Goal: Information Seeking & Learning: Learn about a topic

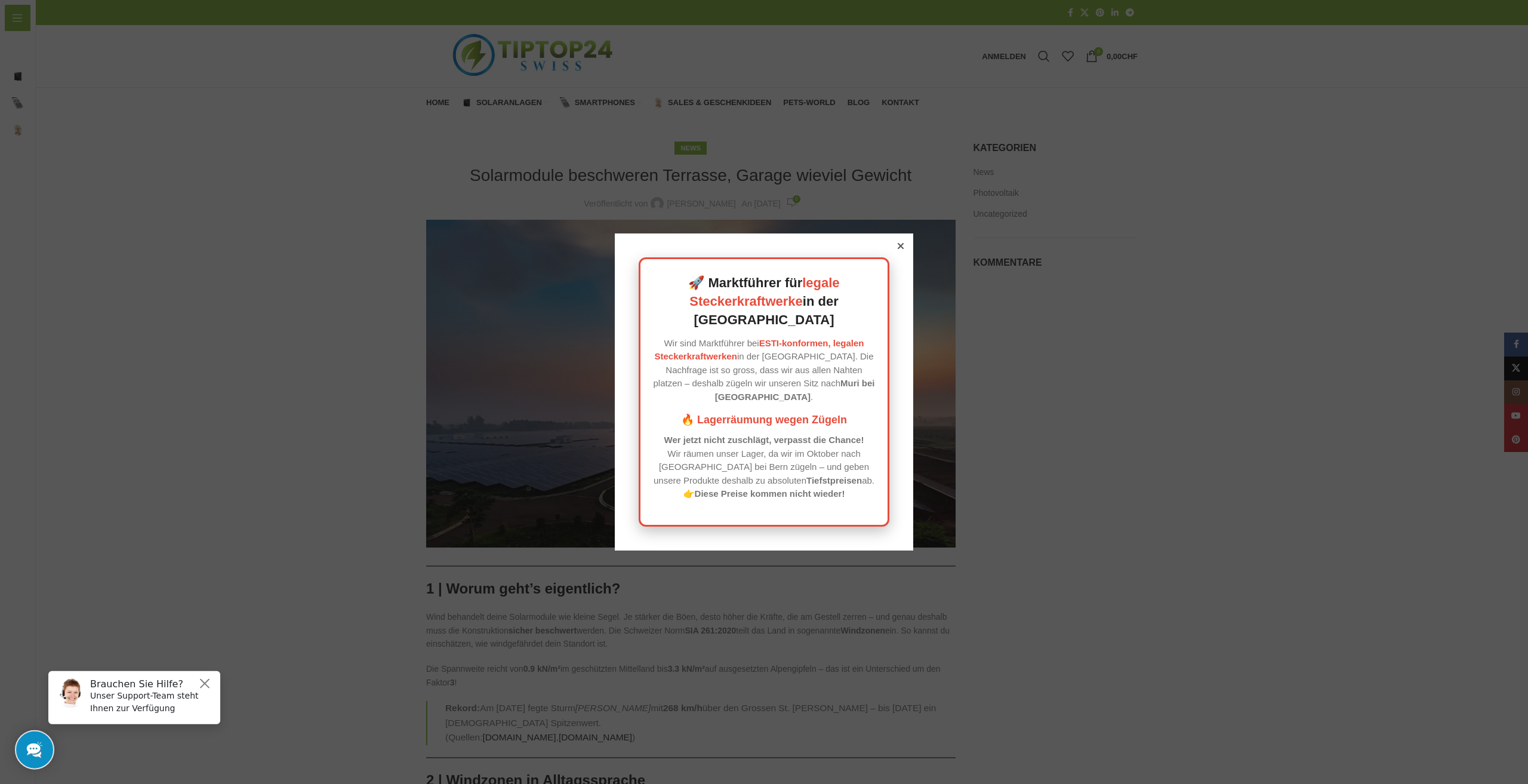
click at [898, 249] on icon at bounding box center [901, 245] width 6 height 6
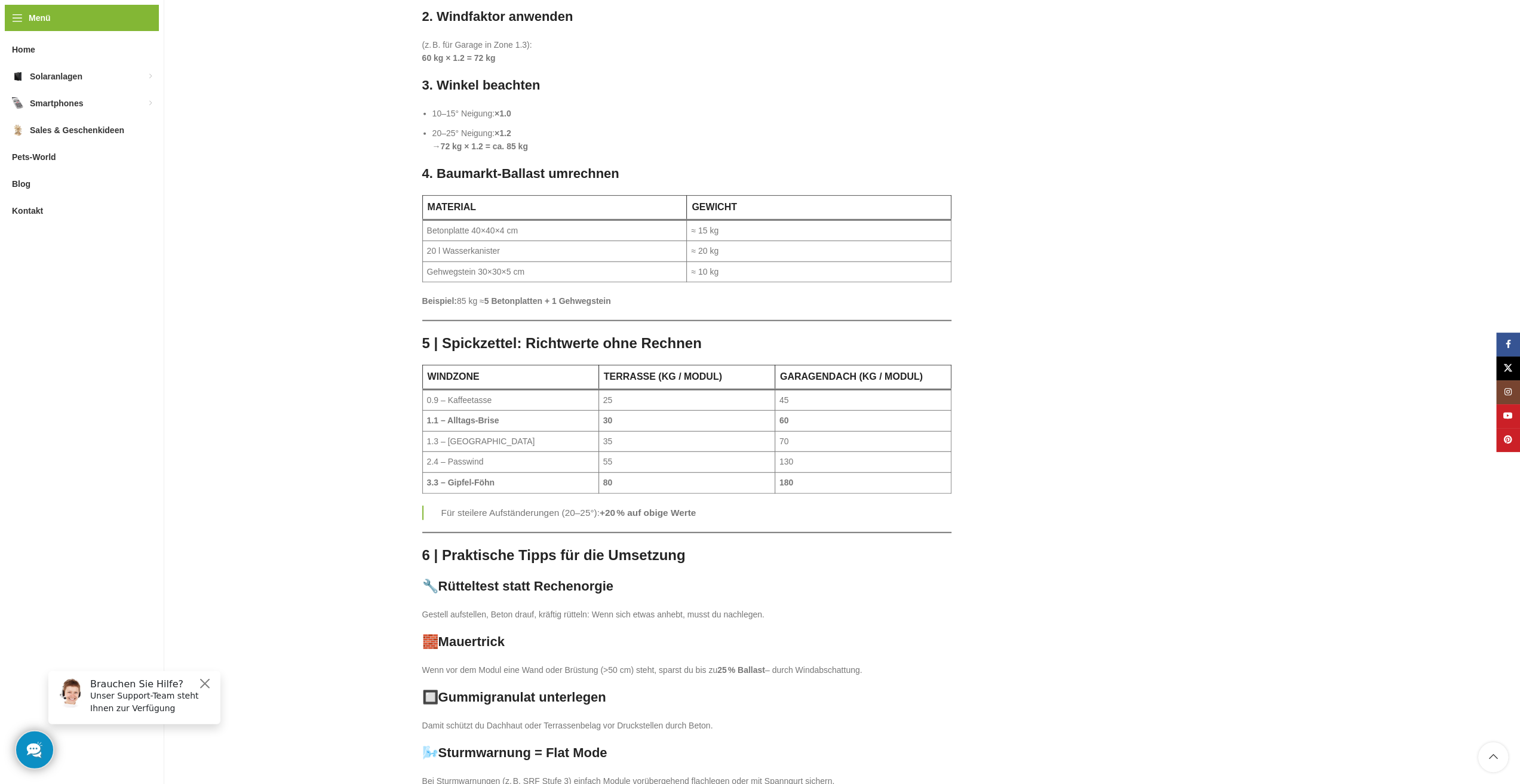
scroll to position [2984, 0]
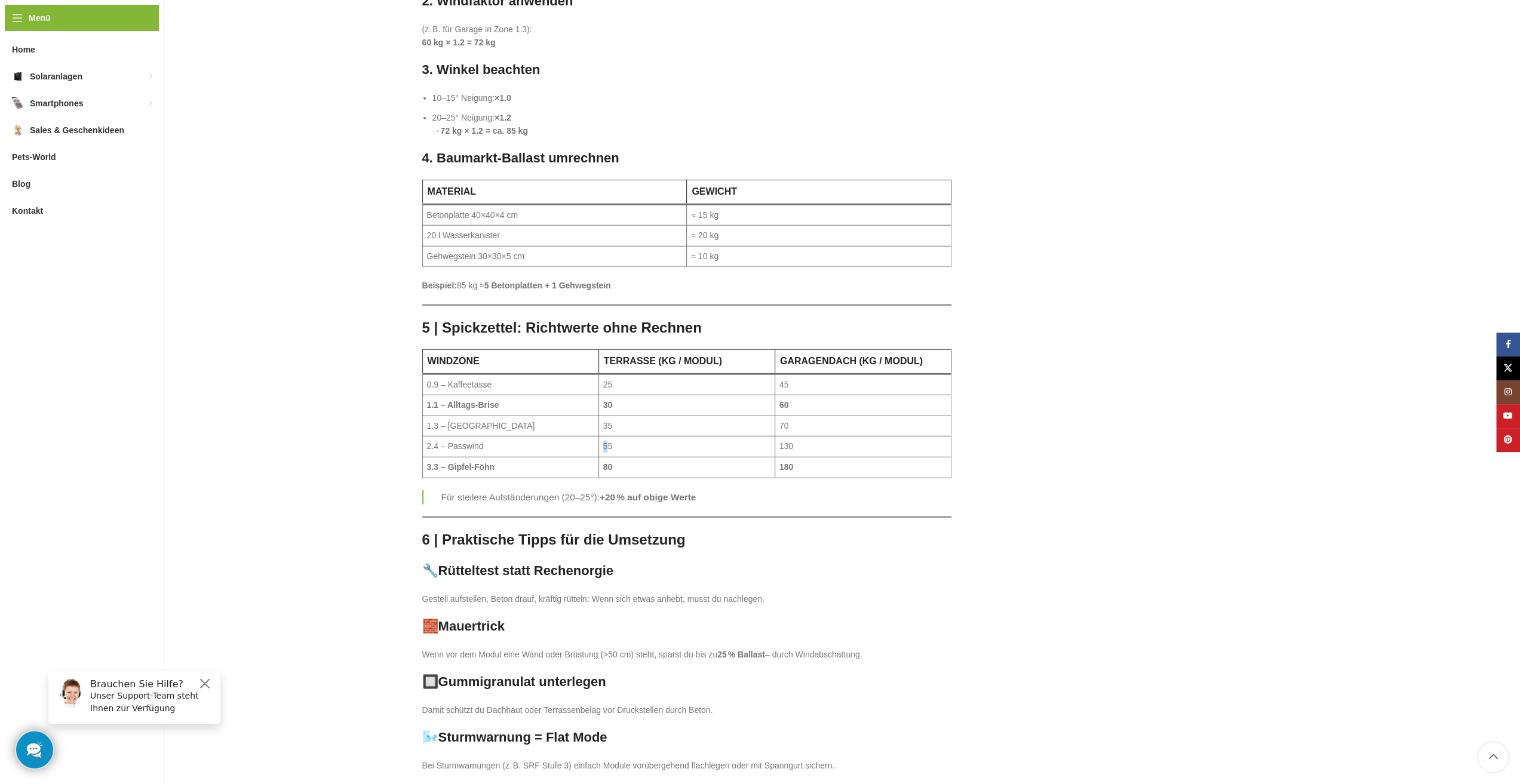
drag, startPoint x: 609, startPoint y: 339, endPoint x: 598, endPoint y: 339, distance: 11.0
click at [598, 437] on td "55" at bounding box center [686, 447] width 176 height 21
drag, startPoint x: 792, startPoint y: 343, endPoint x: 774, endPoint y: 342, distance: 18.0
click at [775, 437] on td "130" at bounding box center [863, 447] width 176 height 21
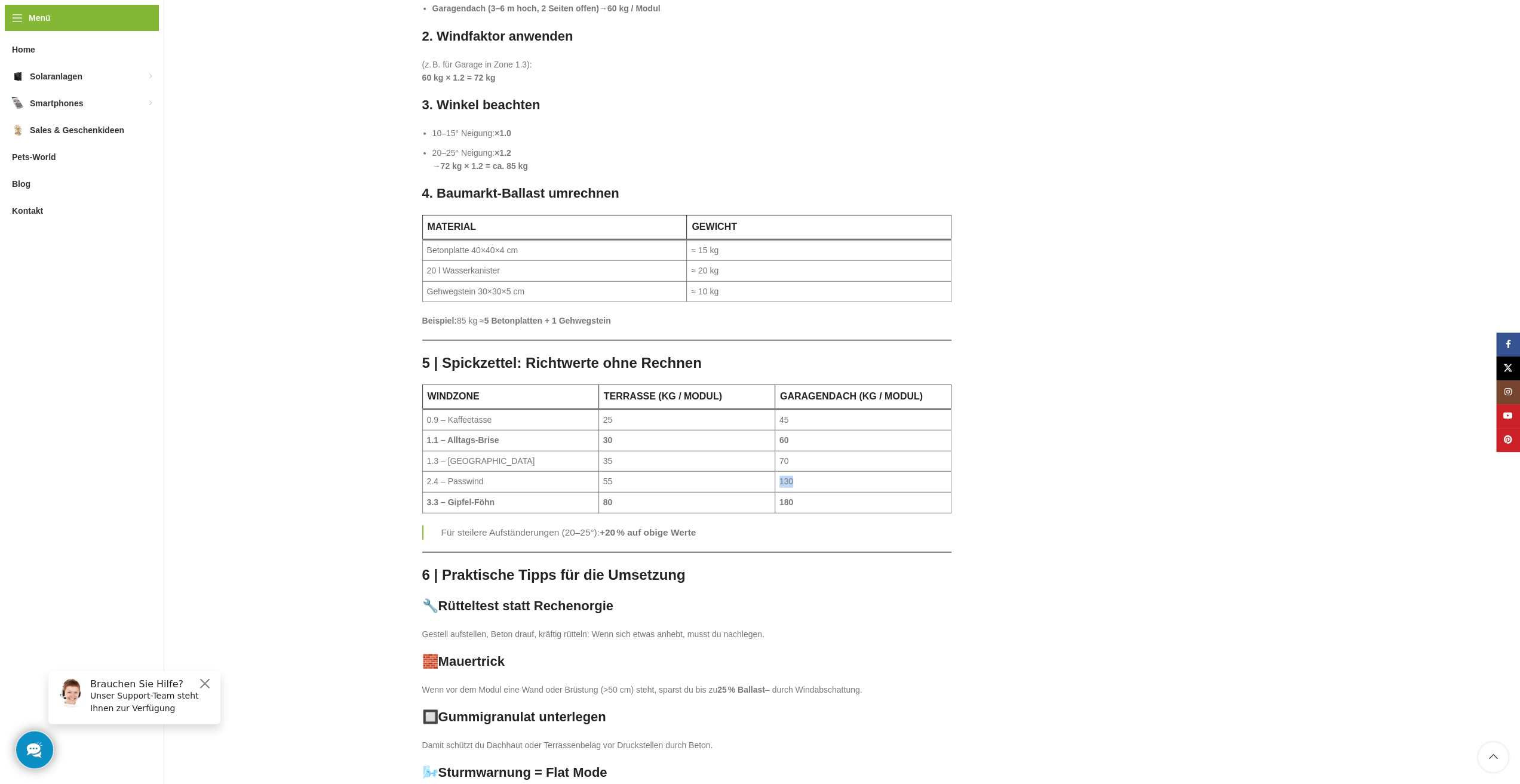
scroll to position [2925, 0]
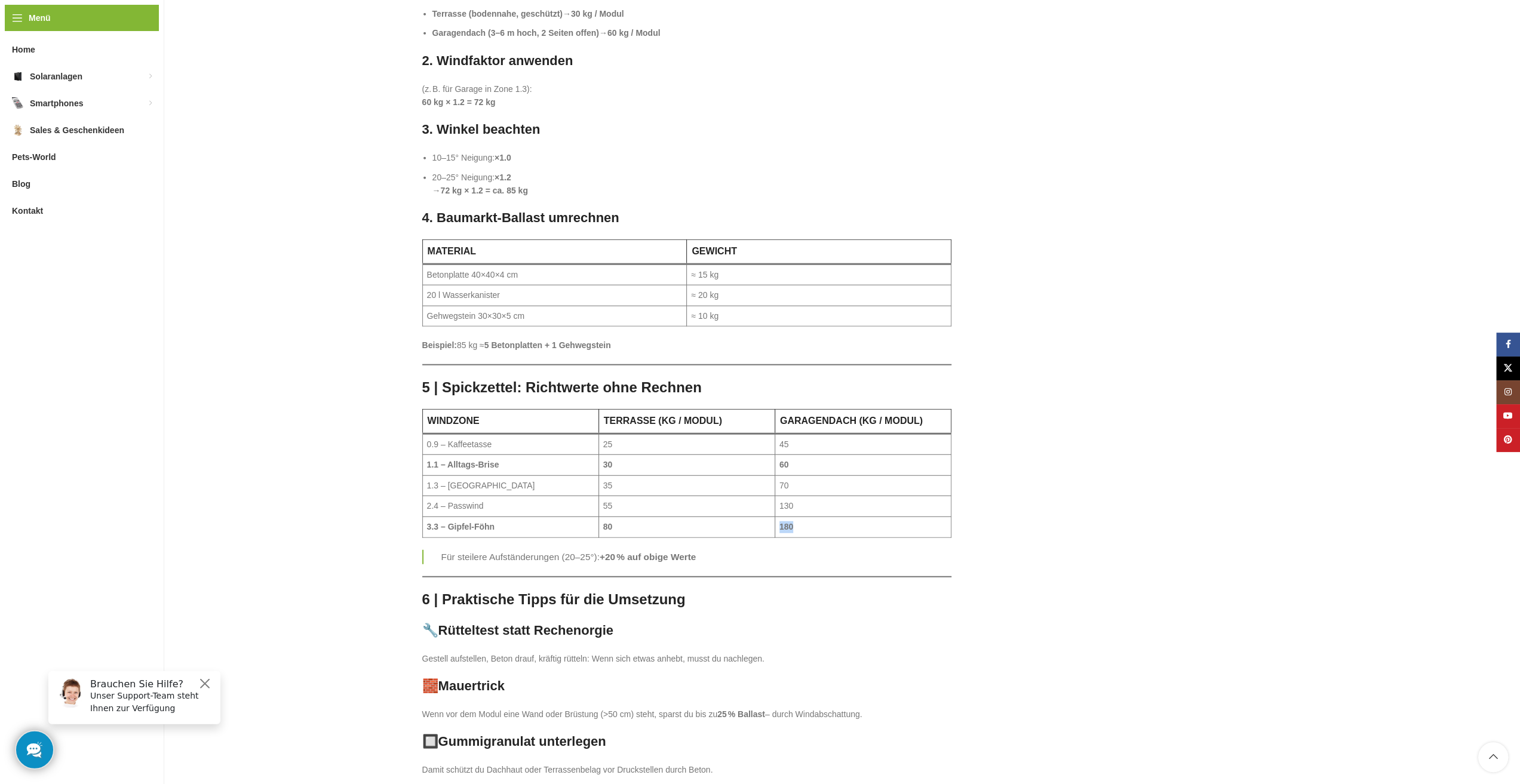
drag, startPoint x: 792, startPoint y: 422, endPoint x: 777, endPoint y: 423, distance: 15.0
click at [777, 517] on td "180" at bounding box center [863, 527] width 176 height 21
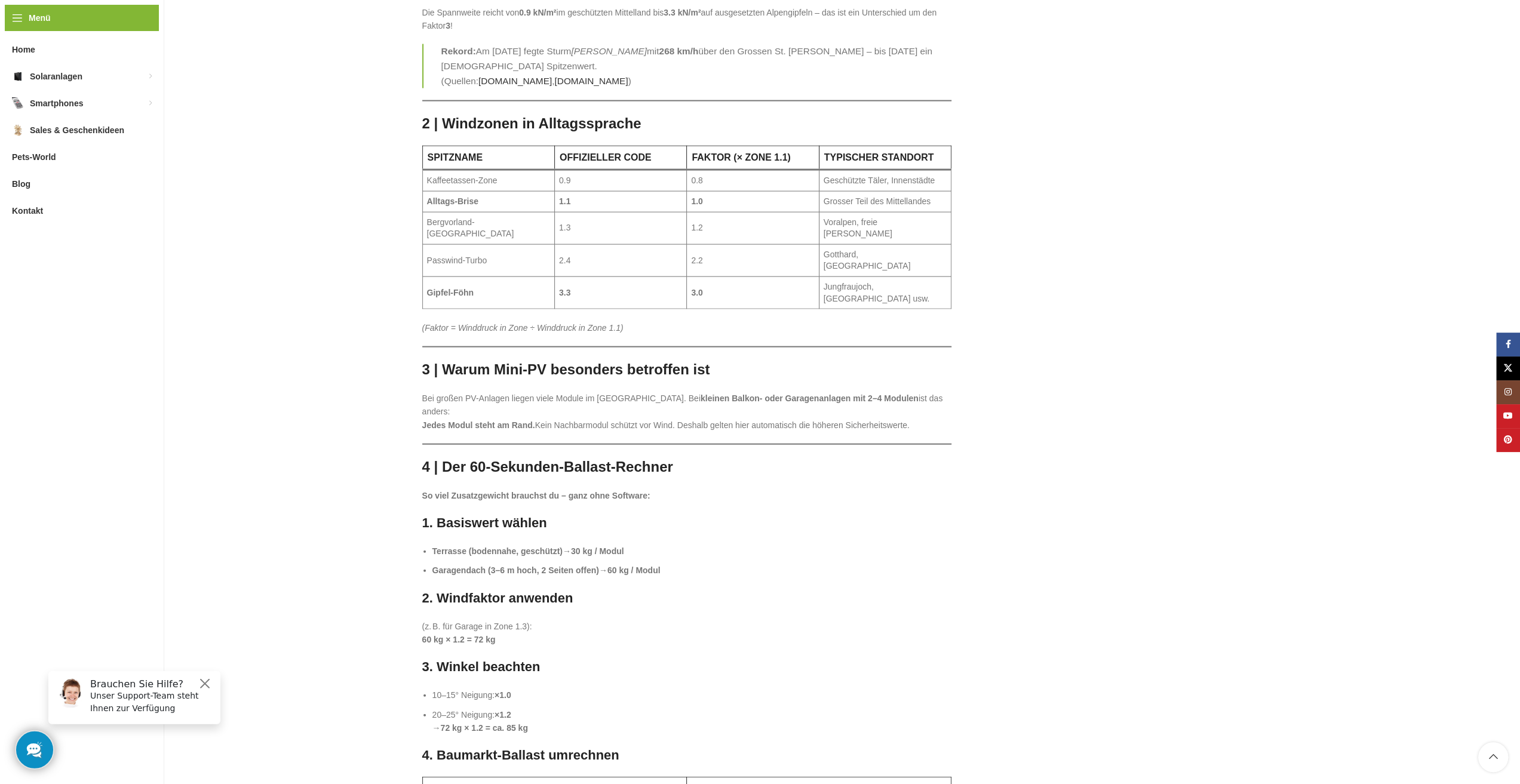
scroll to position [2447, 0]
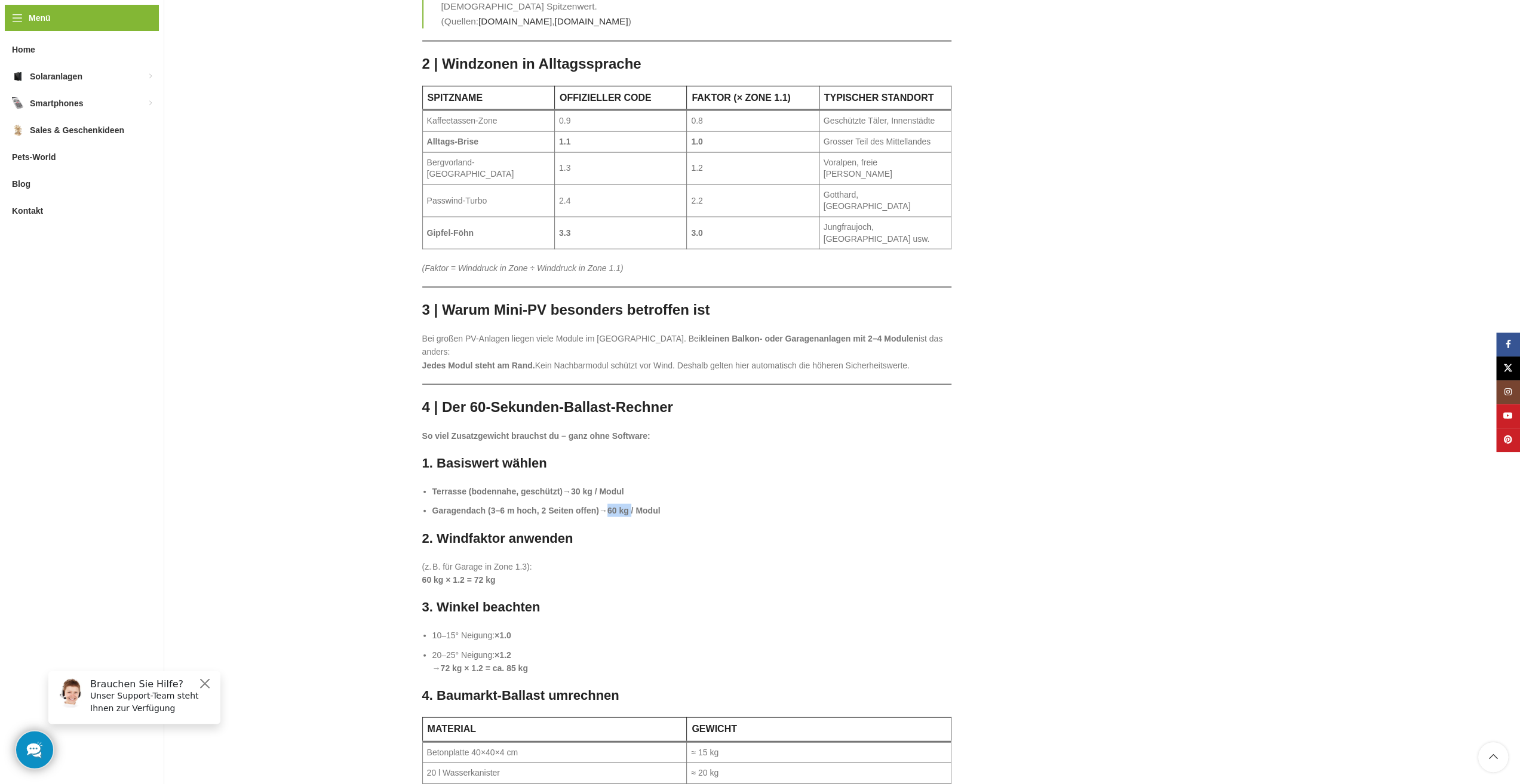
drag, startPoint x: 613, startPoint y: 410, endPoint x: 635, endPoint y: 412, distance: 22.1
click at [635, 506] on strong "60 kg / Modul" at bounding box center [634, 510] width 53 height 10
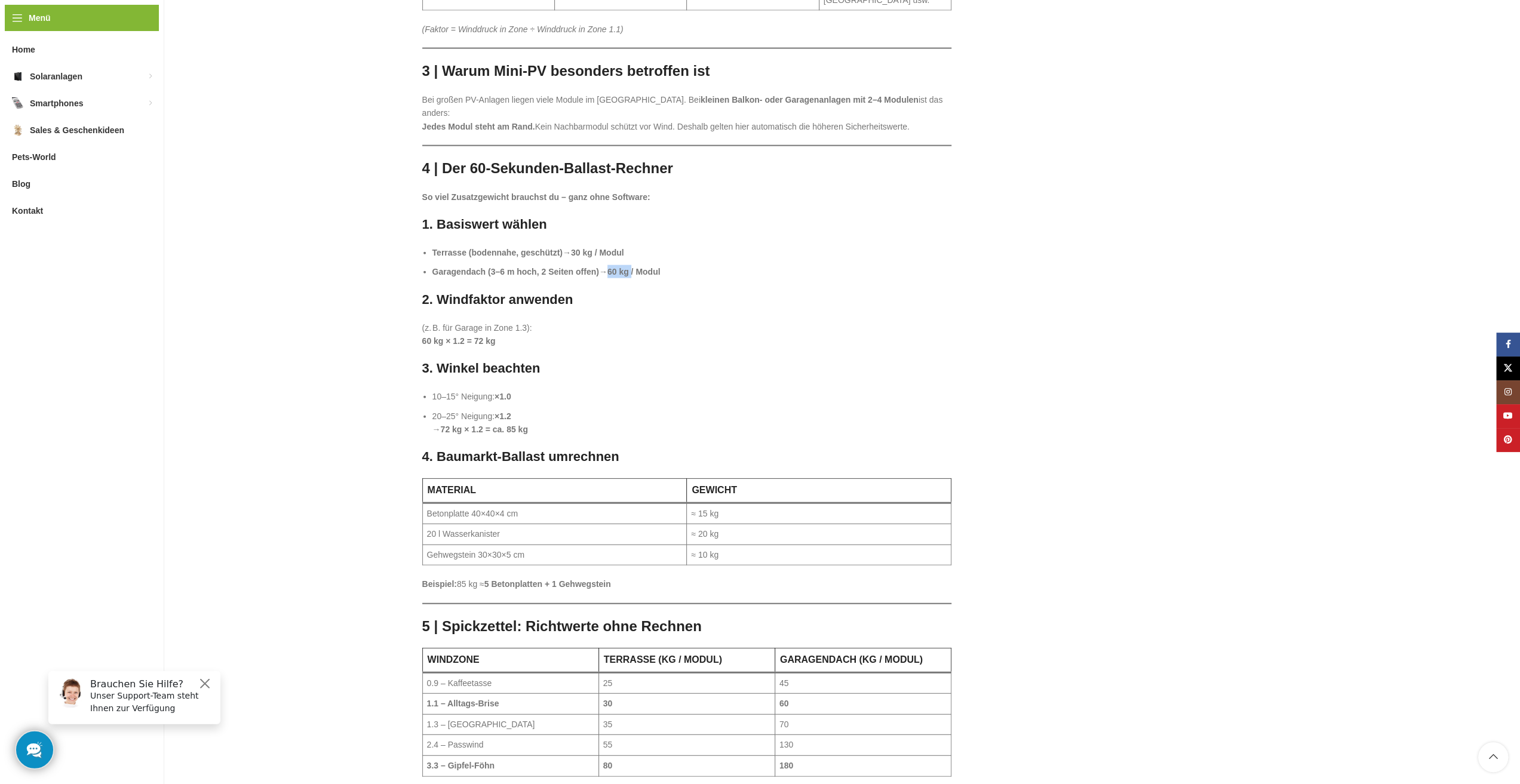
scroll to position [2746, 0]
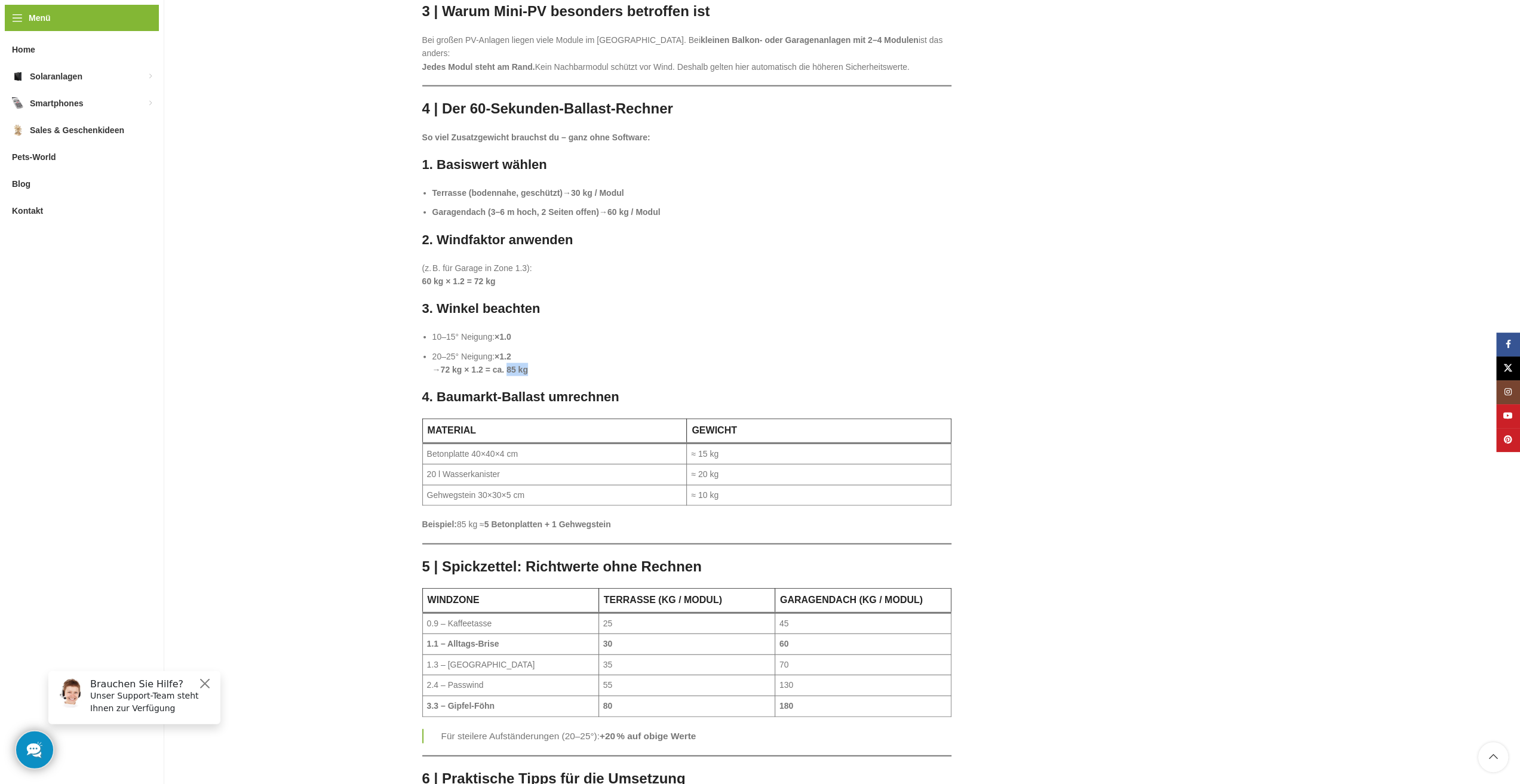
drag, startPoint x: 531, startPoint y: 266, endPoint x: 508, endPoint y: 267, distance: 23.0
click at [508, 350] on li "20–25° Neigung: ×1.2 → 72 kg × 1.2 = ca. 85 kg" at bounding box center [692, 363] width 519 height 27
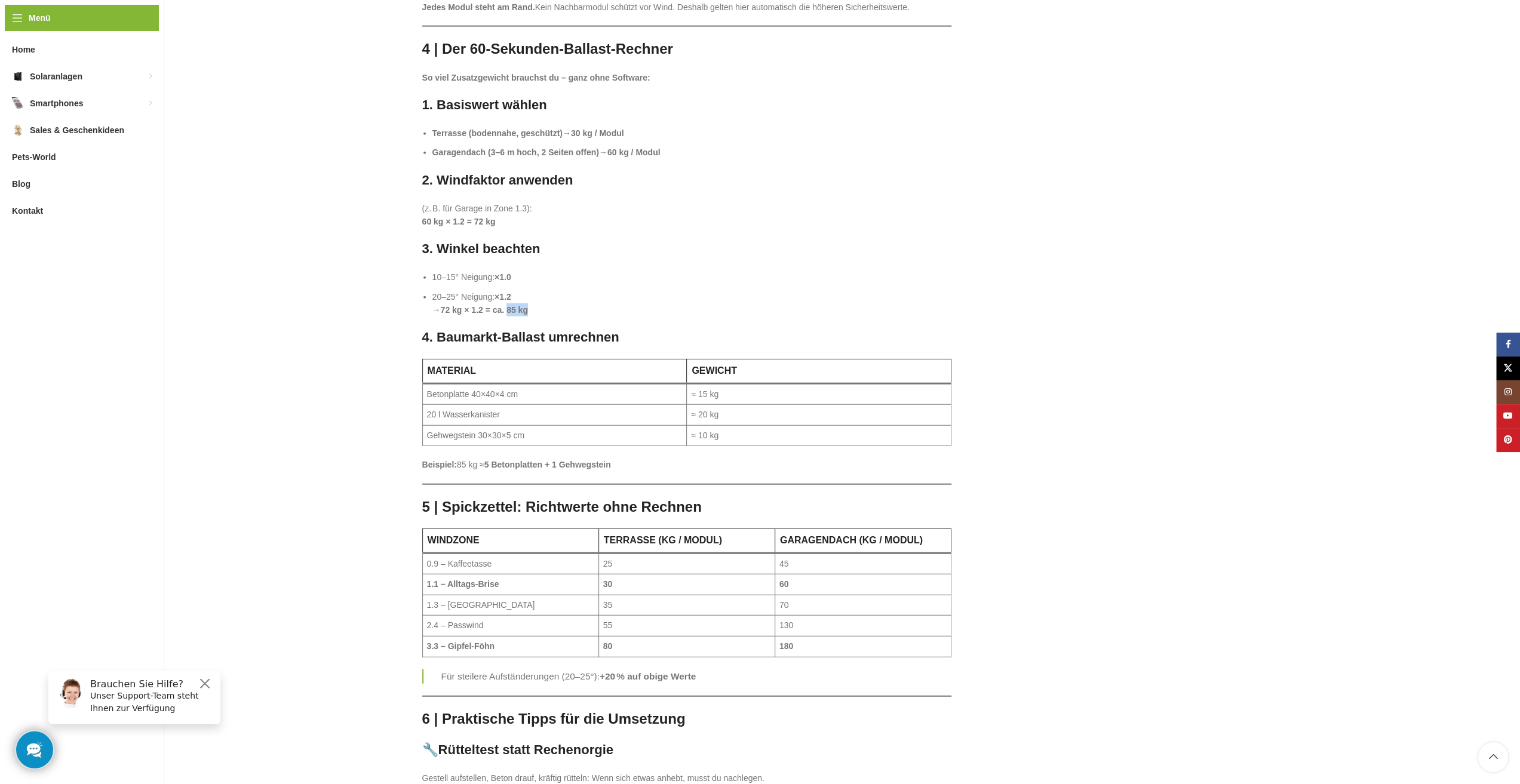
scroll to position [2865, 0]
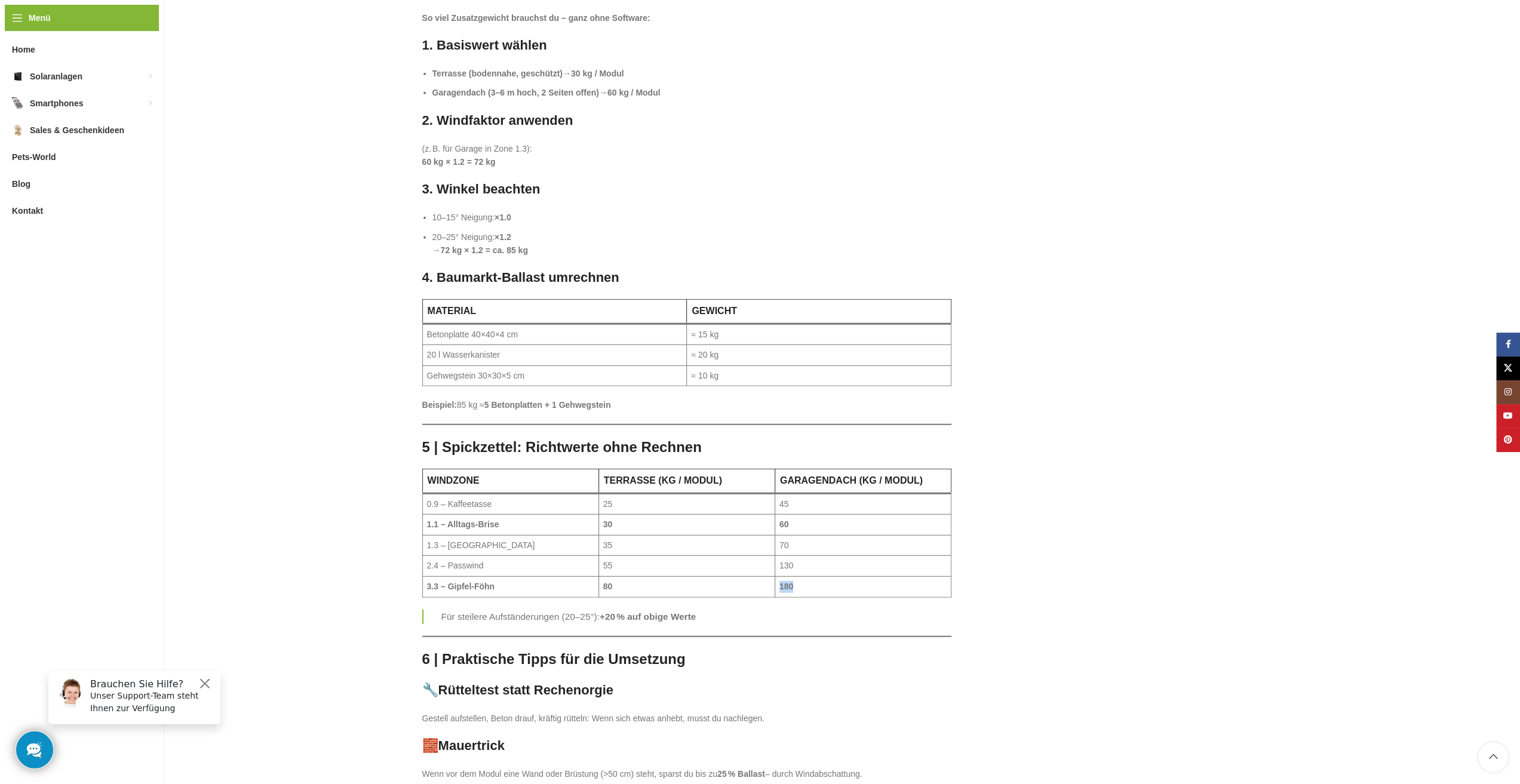
drag, startPoint x: 792, startPoint y: 479, endPoint x: 779, endPoint y: 480, distance: 13.0
click at [779, 582] on strong "180" at bounding box center [786, 586] width 14 height 10
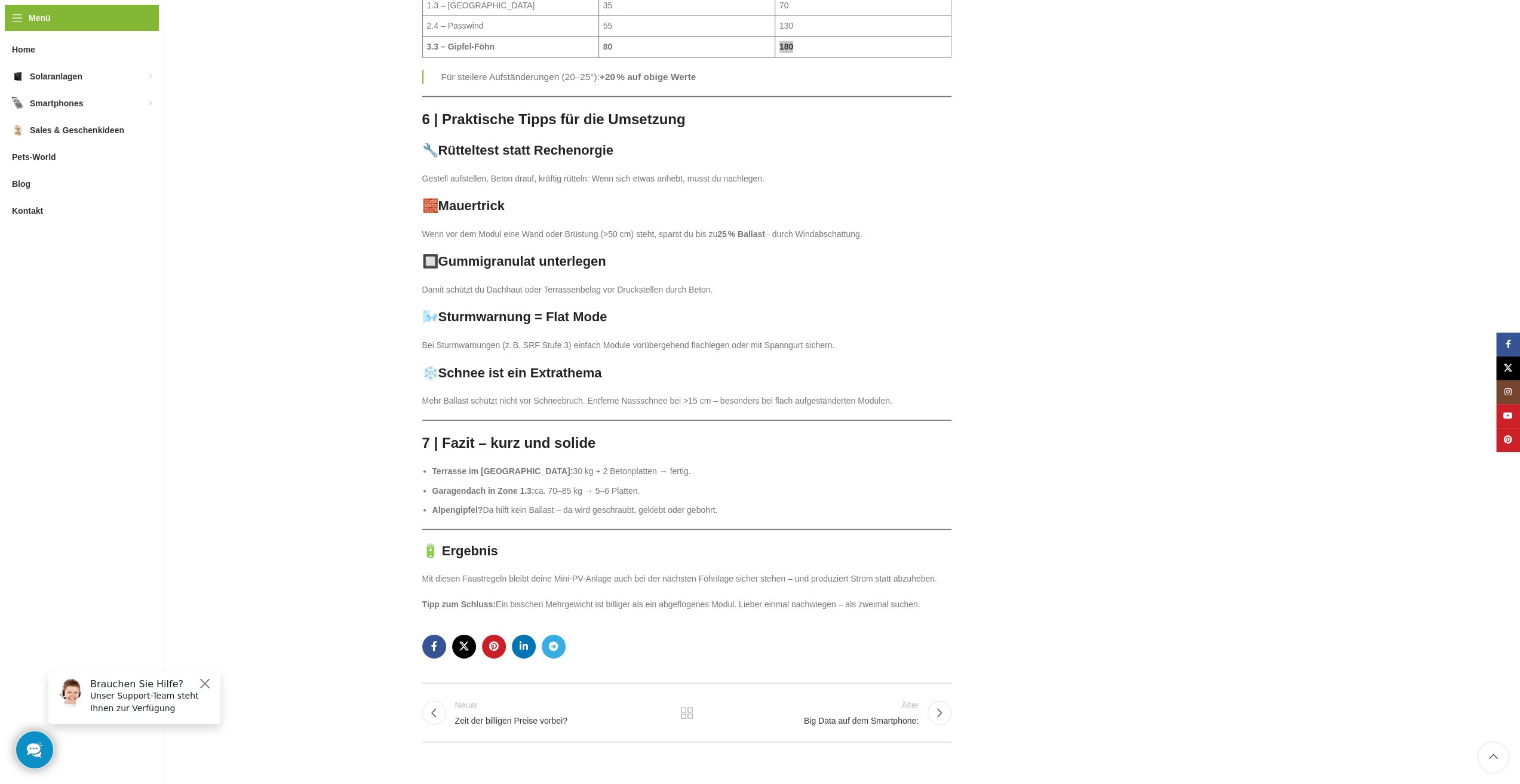
scroll to position [3383, 0]
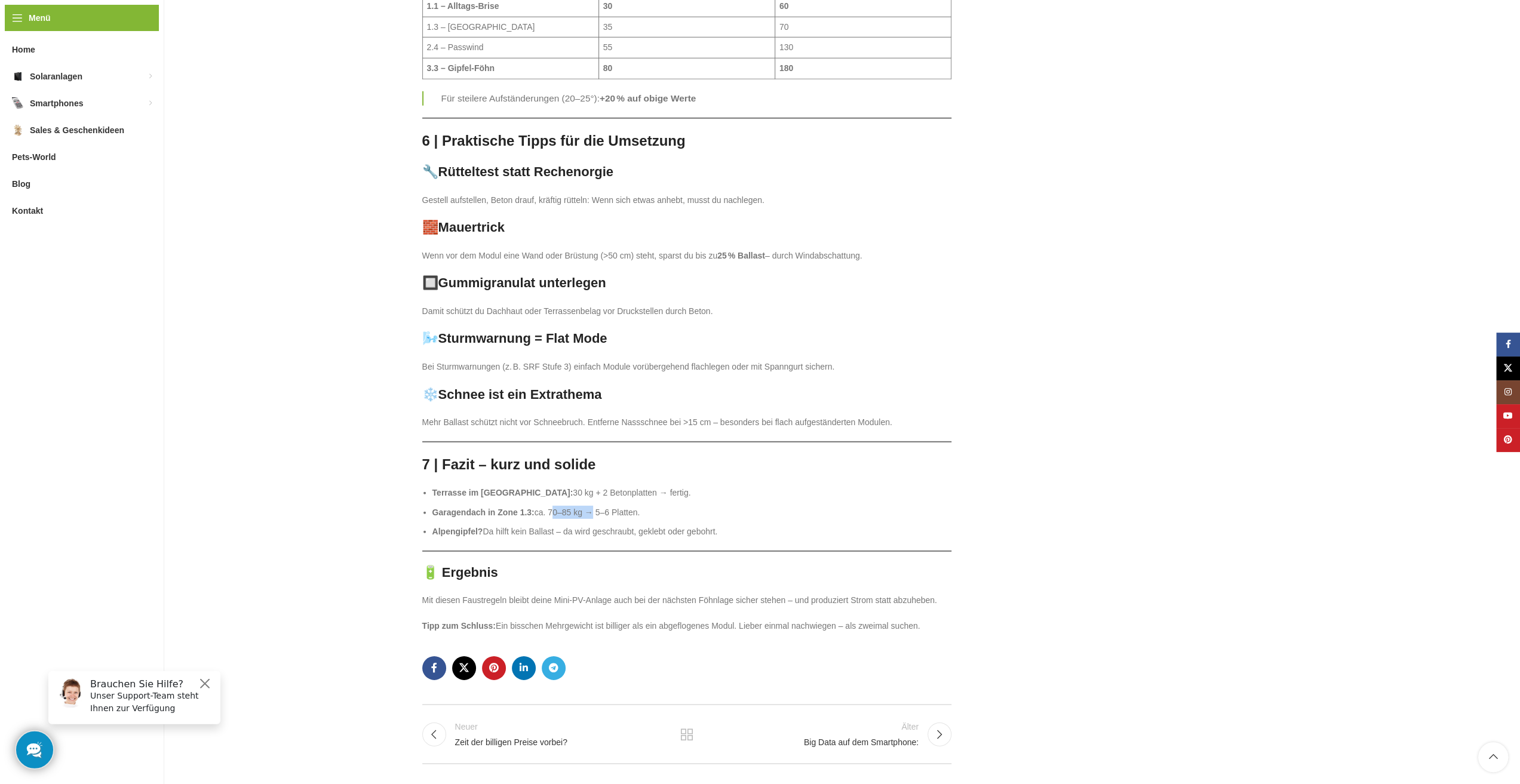
drag, startPoint x: 586, startPoint y: 407, endPoint x: 551, endPoint y: 407, distance: 35.0
click at [551, 506] on li "Garagendach in Zone 1.3: ca. 70–85 kg → 5–6 Platten." at bounding box center [692, 512] width 519 height 13
